Goal: Task Accomplishment & Management: Use online tool/utility

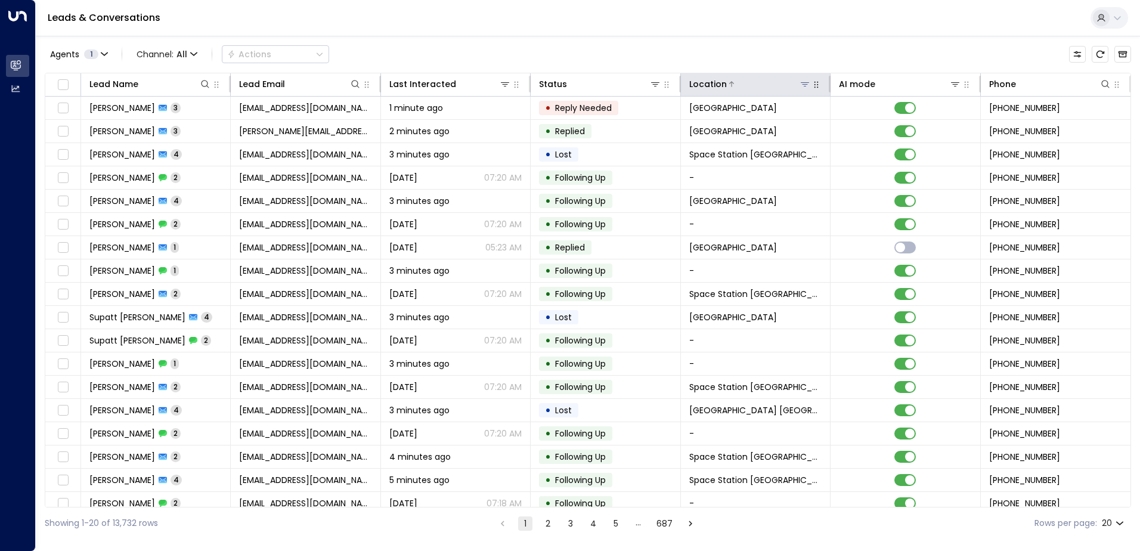
click at [804, 85] on icon at bounding box center [805, 84] width 8 height 4
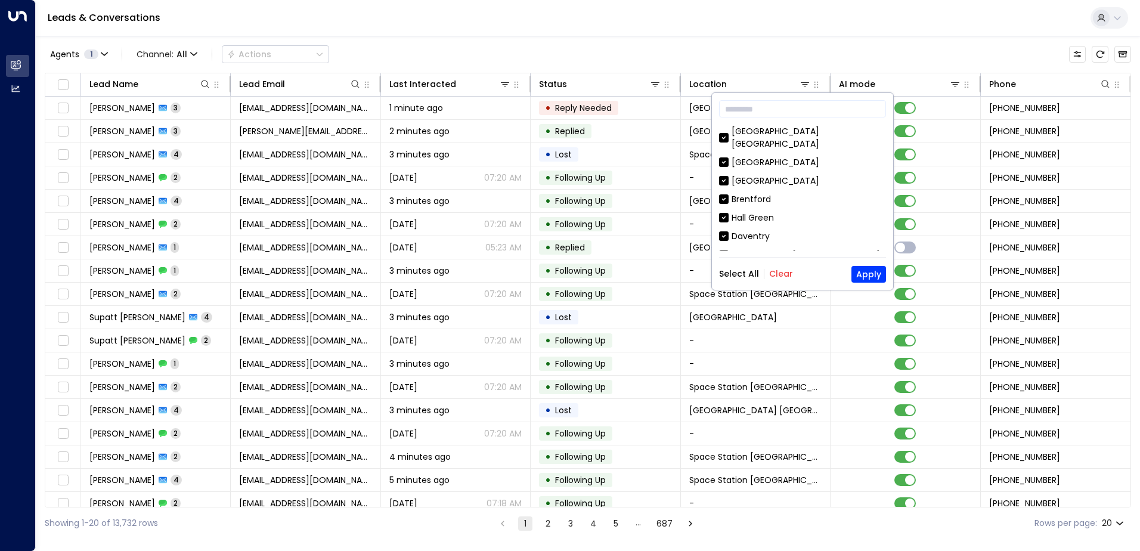
click at [778, 274] on button "Clear" at bounding box center [781, 274] width 24 height 10
click at [775, 107] on input "text" at bounding box center [802, 109] width 167 height 22
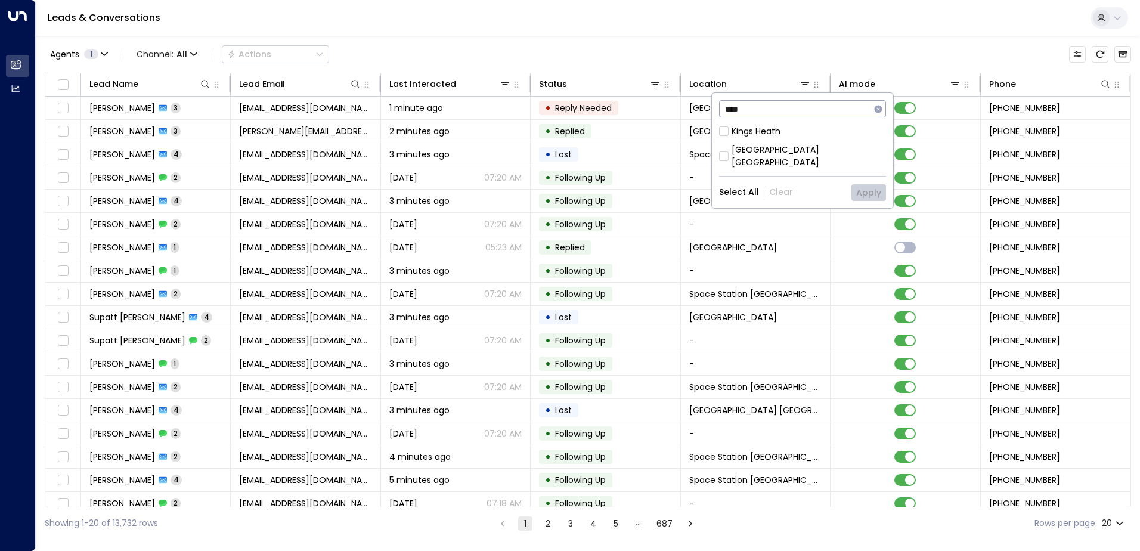
type input "****"
click at [778, 142] on div "[GEOGRAPHIC_DATA] [GEOGRAPHIC_DATA]" at bounding box center [802, 147] width 167 height 44
click at [775, 150] on div "[GEOGRAPHIC_DATA] [GEOGRAPHIC_DATA]" at bounding box center [809, 156] width 154 height 25
click at [873, 184] on button "Apply" at bounding box center [869, 192] width 35 height 17
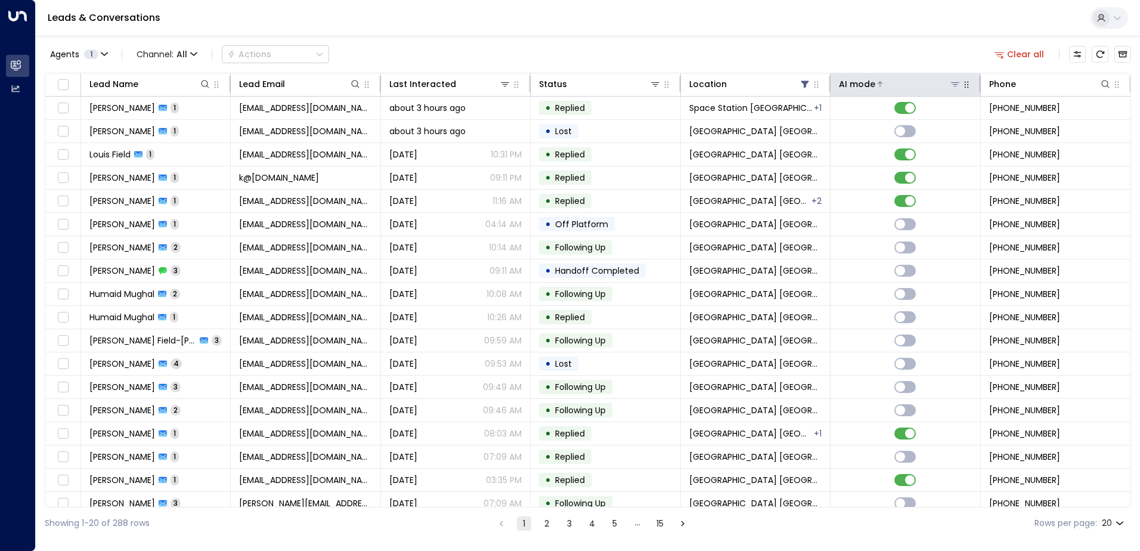
click at [893, 79] on div at bounding box center [917, 84] width 85 height 12
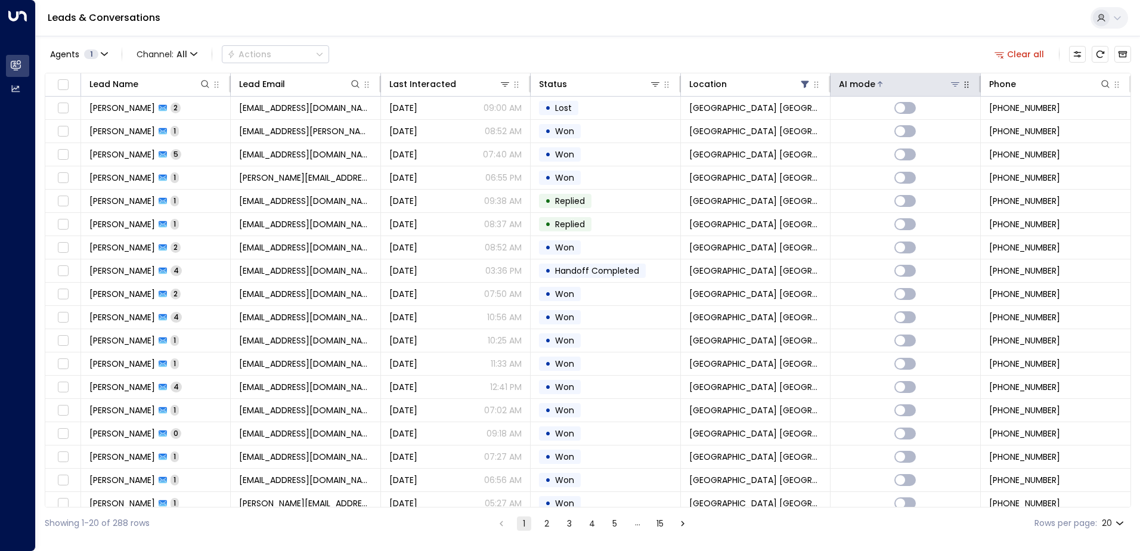
click at [909, 87] on div at bounding box center [917, 84] width 85 height 12
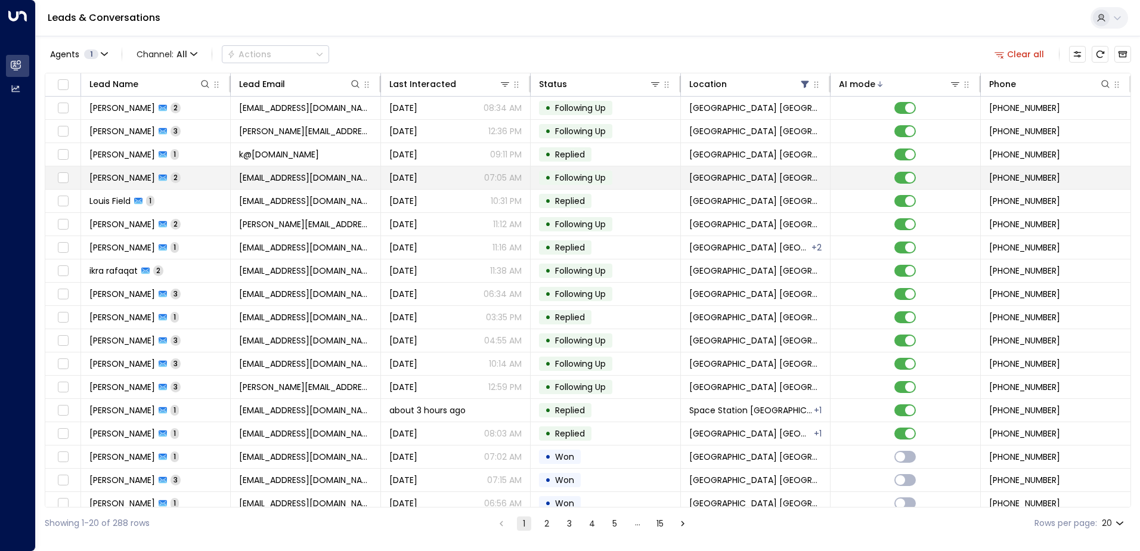
click at [215, 174] on td "[PERSON_NAME] 2" at bounding box center [156, 177] width 150 height 23
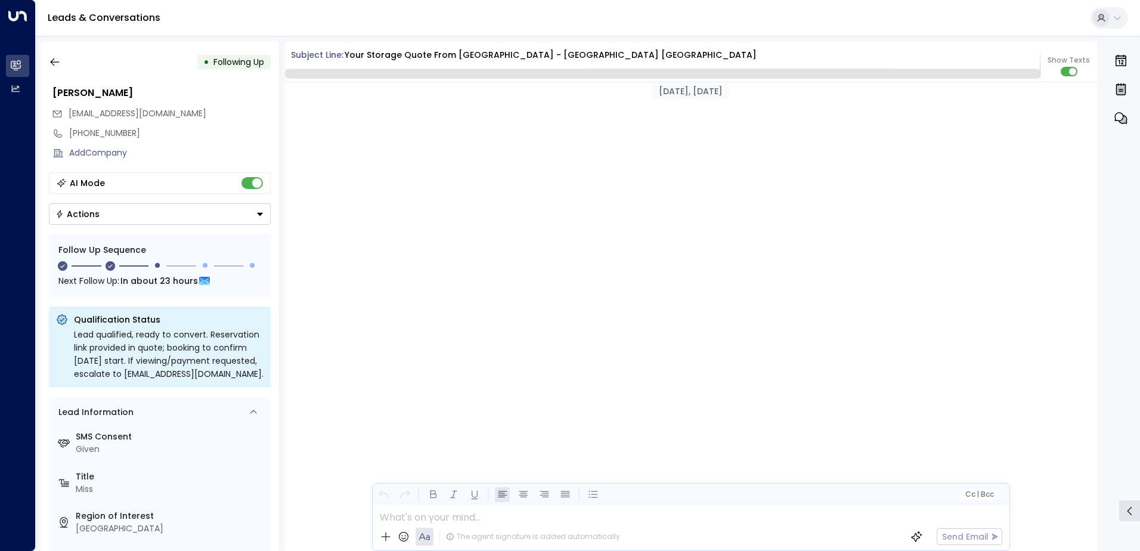
scroll to position [1208, 0]
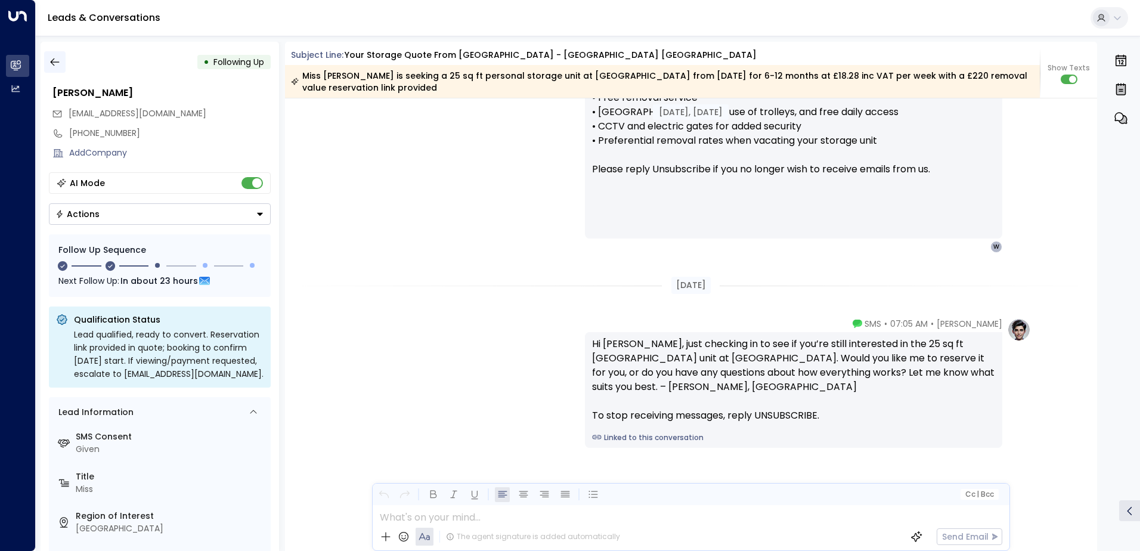
click at [54, 60] on icon "button" at bounding box center [55, 62] width 12 height 12
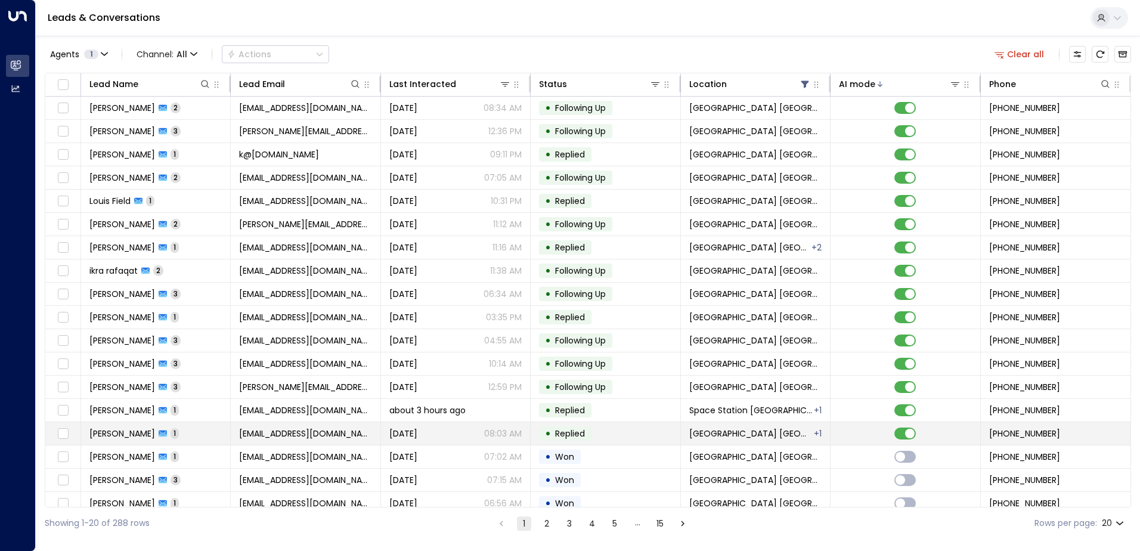
click at [202, 435] on td "[PERSON_NAME] 1" at bounding box center [156, 433] width 150 height 23
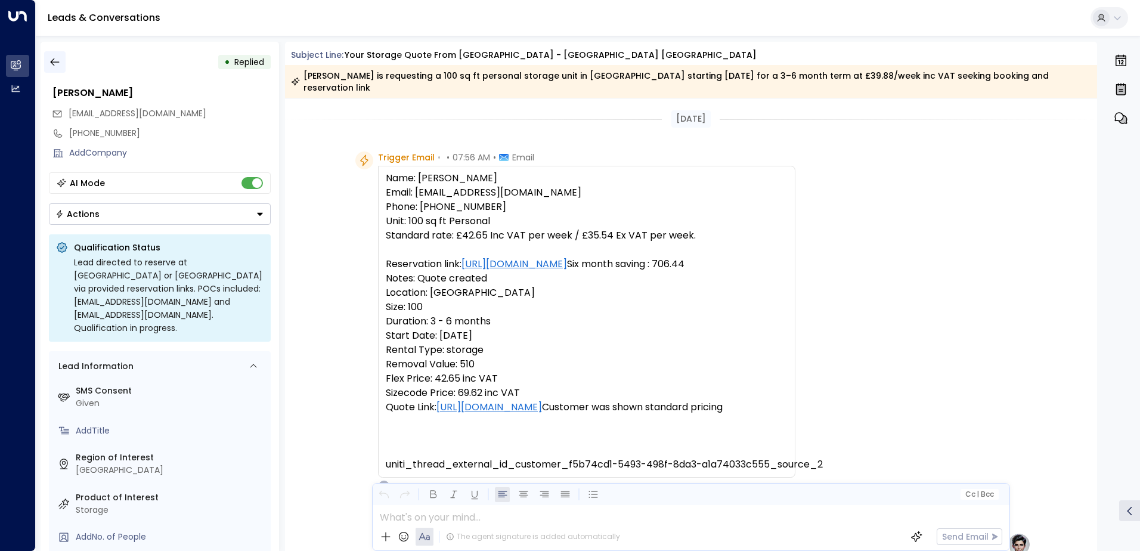
click at [51, 60] on icon "button" at bounding box center [55, 62] width 12 height 12
